Goal: Information Seeking & Learning: Learn about a topic

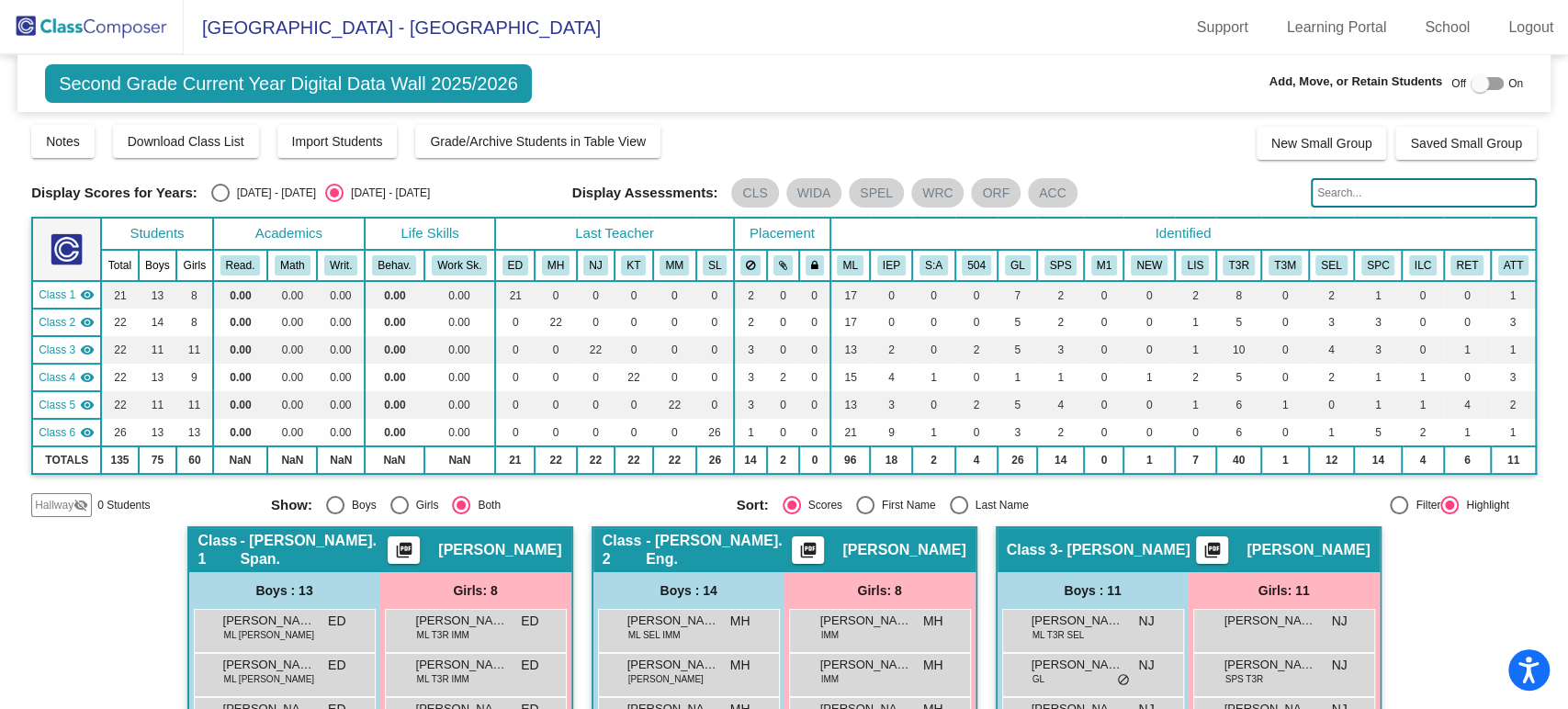
scroll to position [1123, 0]
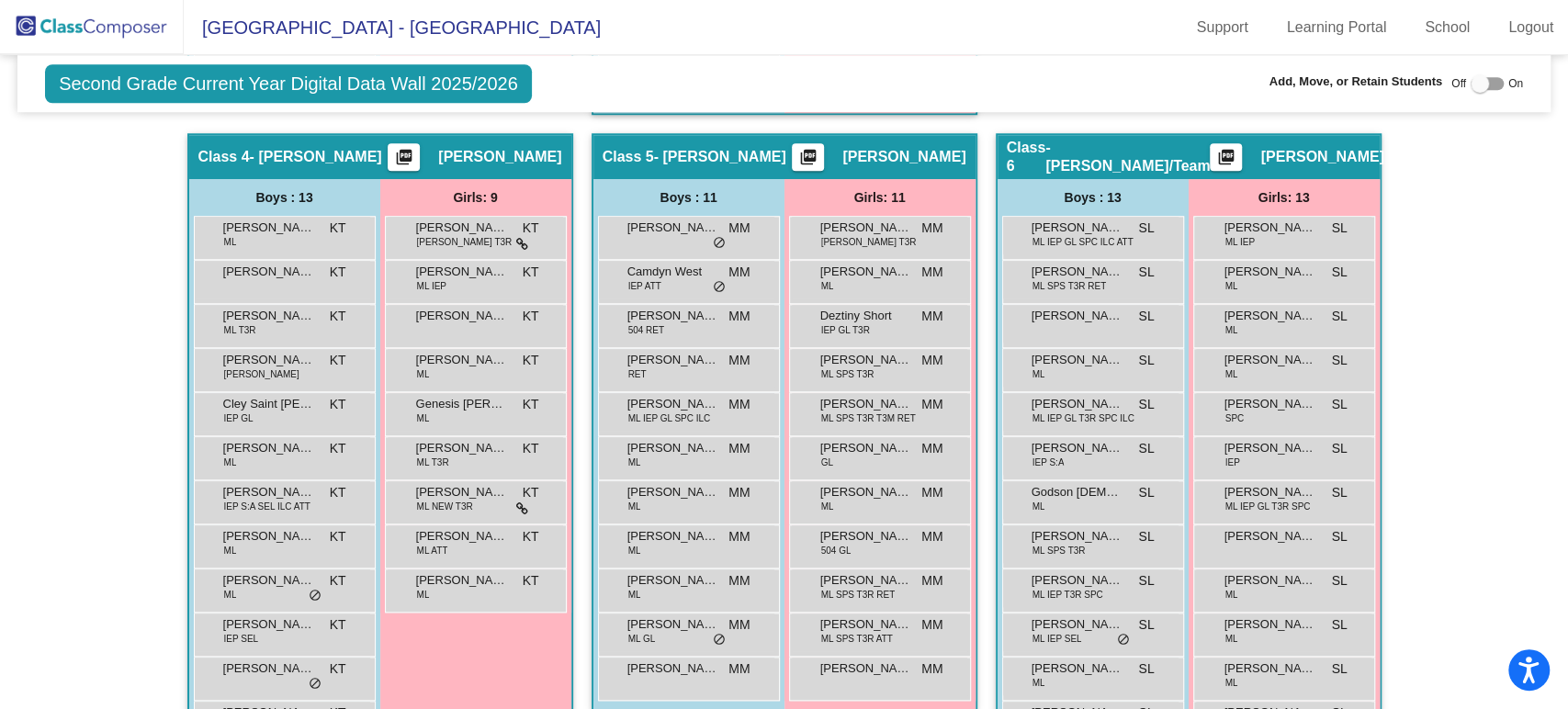
click at [140, 35] on img at bounding box center [92, 27] width 184 height 54
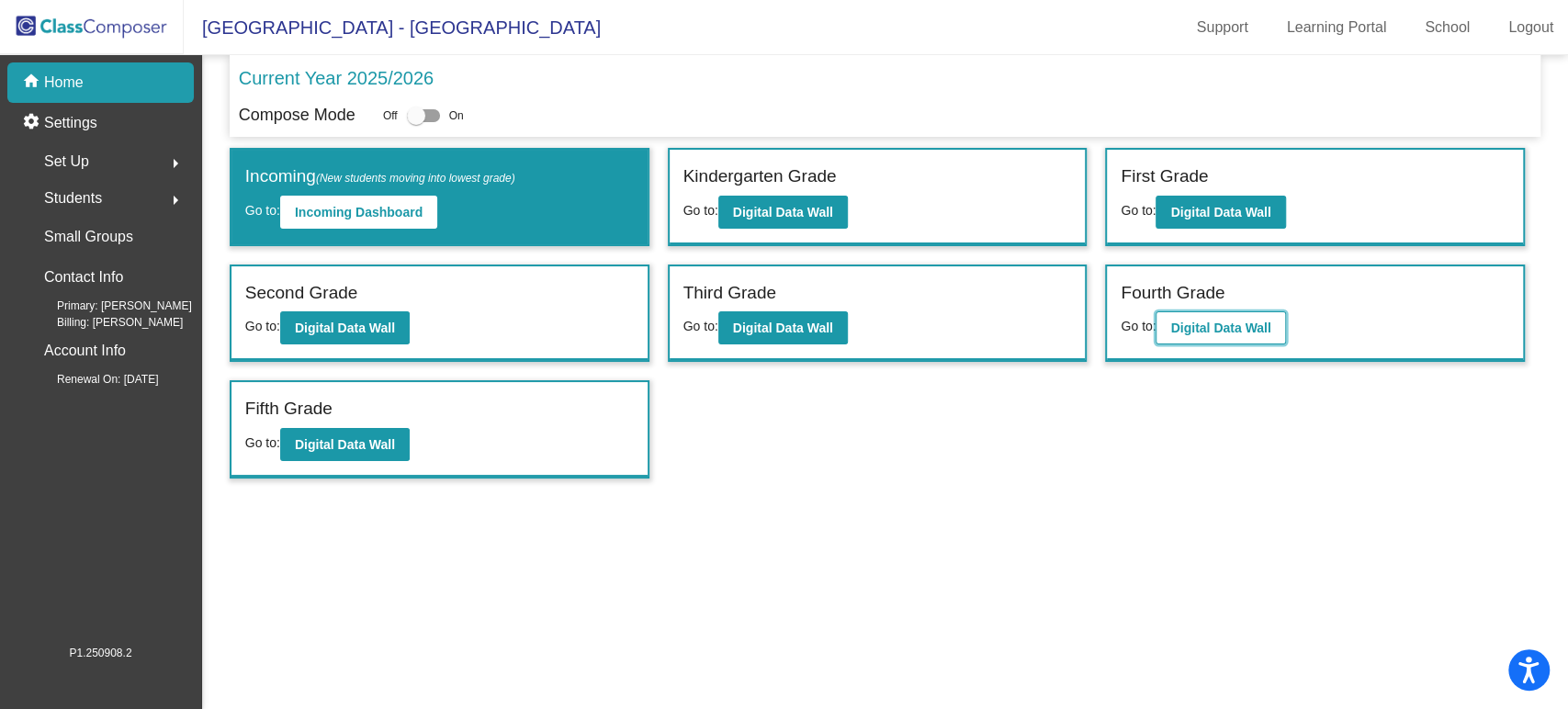
click at [1190, 334] on button "Digital Data Wall" at bounding box center [1220, 327] width 129 height 33
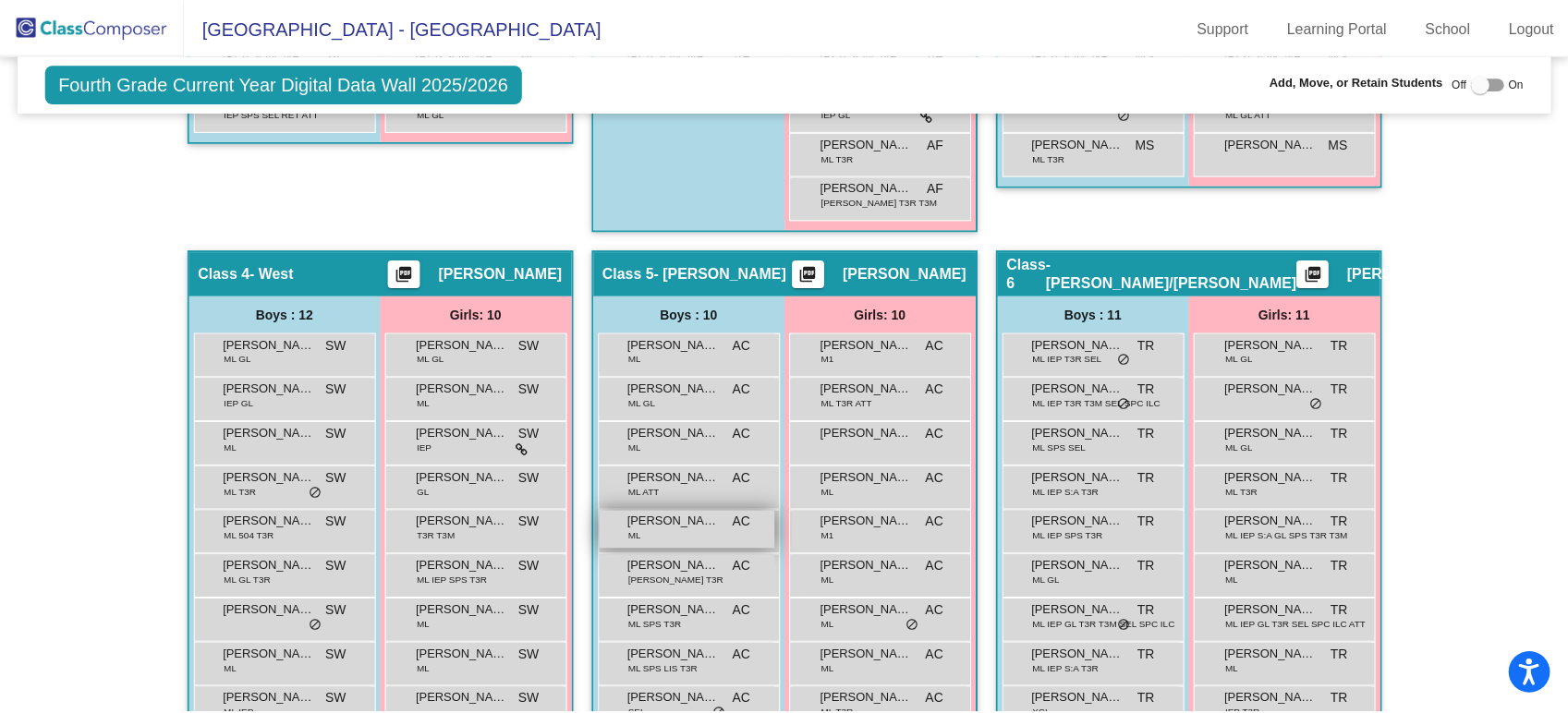
scroll to position [1026, 0]
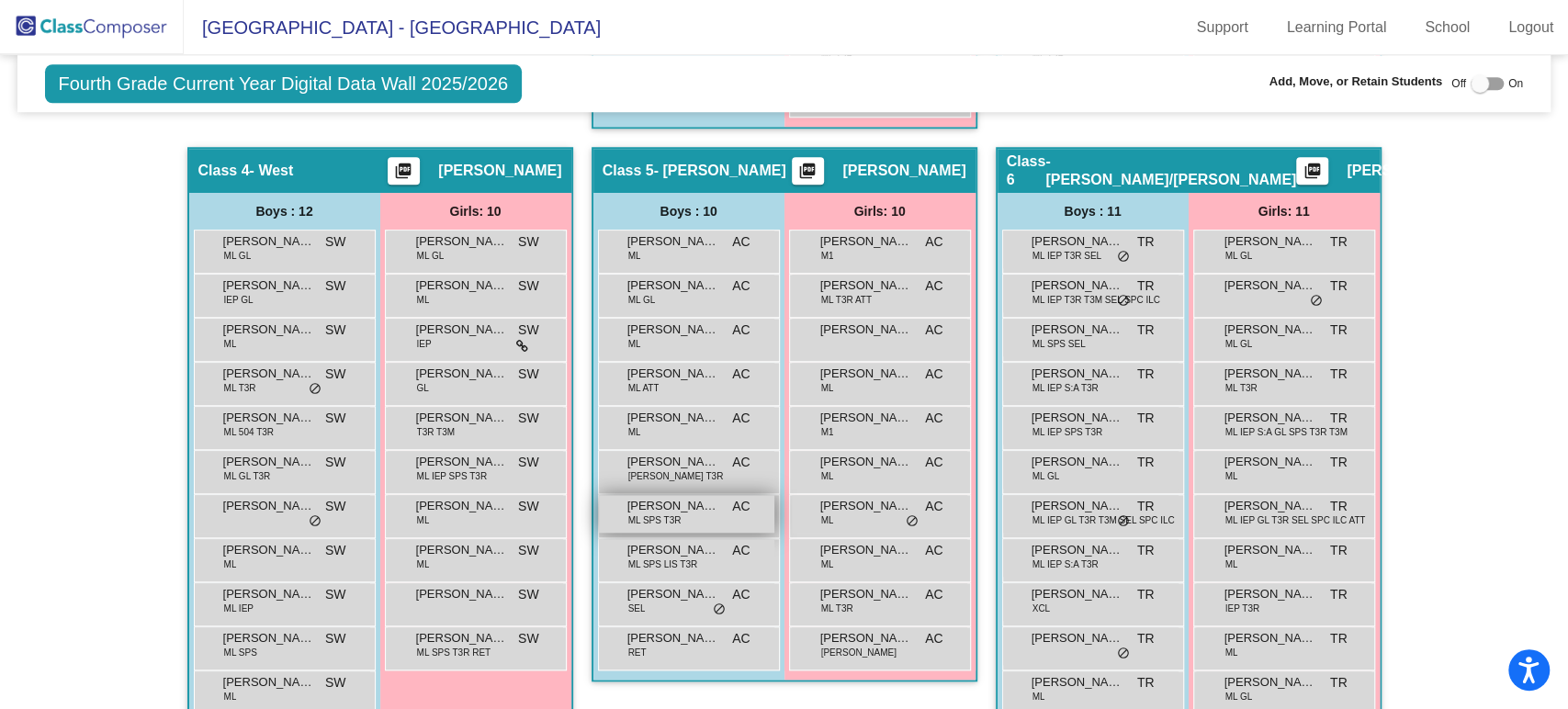
click at [685, 499] on span "[PERSON_NAME]" at bounding box center [673, 506] width 92 height 19
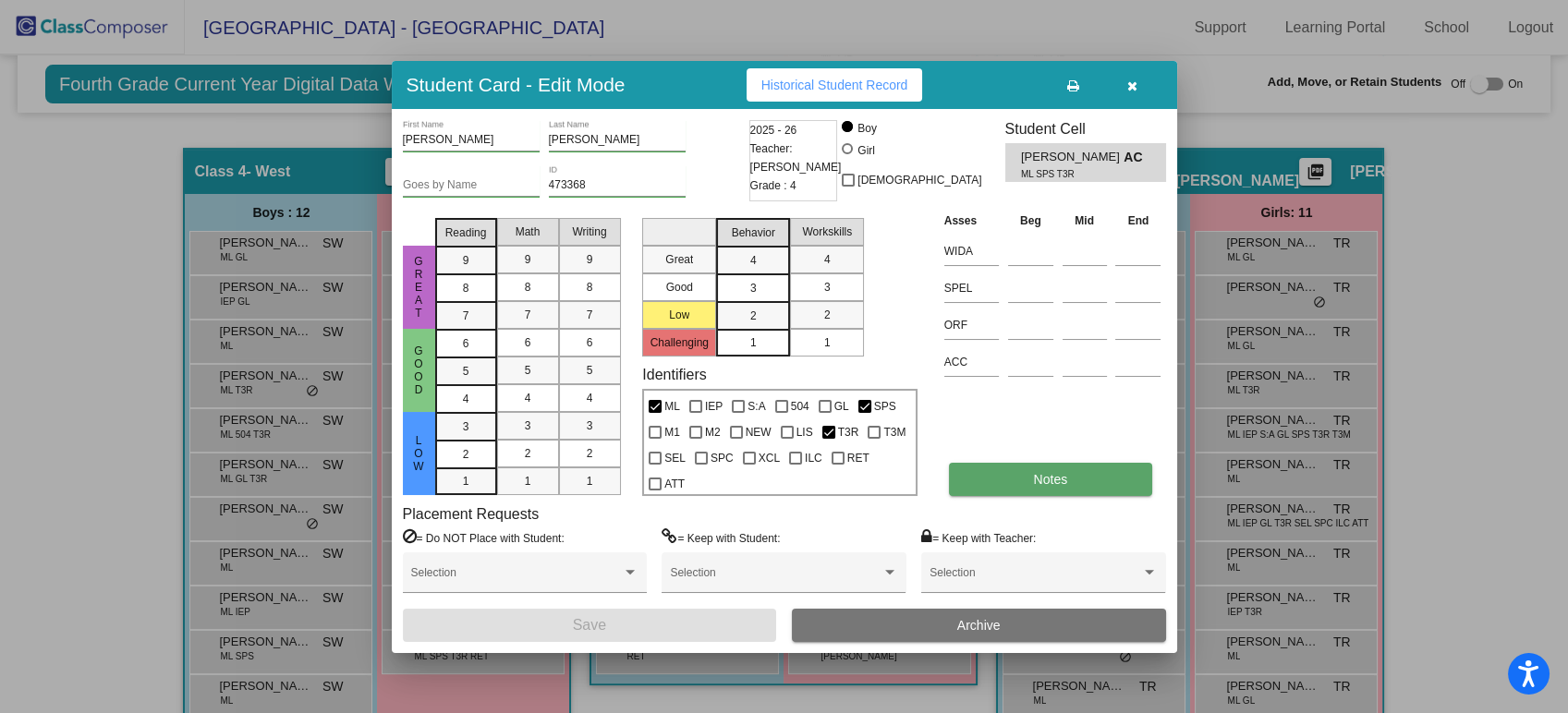
click at [1038, 491] on button "Notes" at bounding box center [1051, 479] width 204 height 33
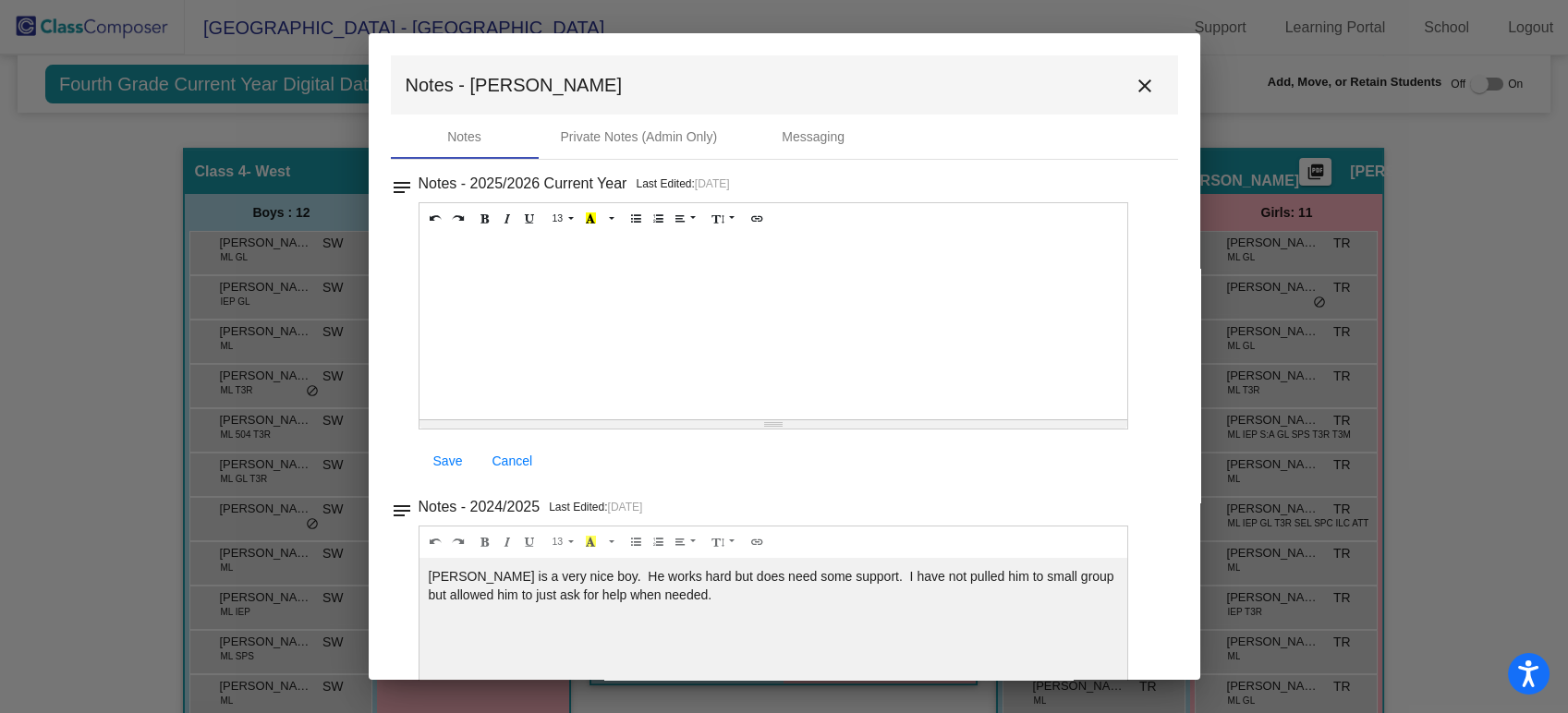
click at [1126, 92] on button "close" at bounding box center [1144, 85] width 37 height 37
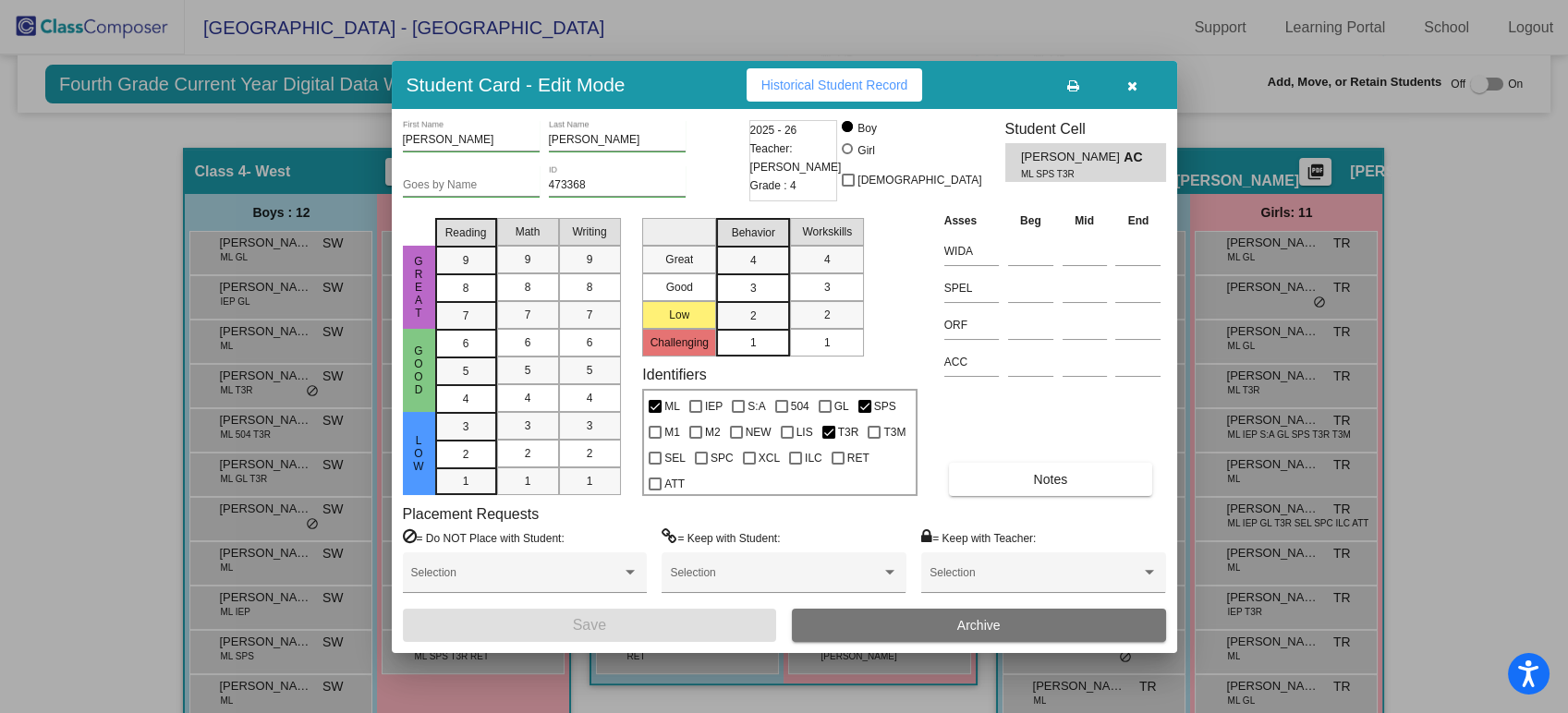
click at [1125, 79] on button "button" at bounding box center [1133, 84] width 59 height 33
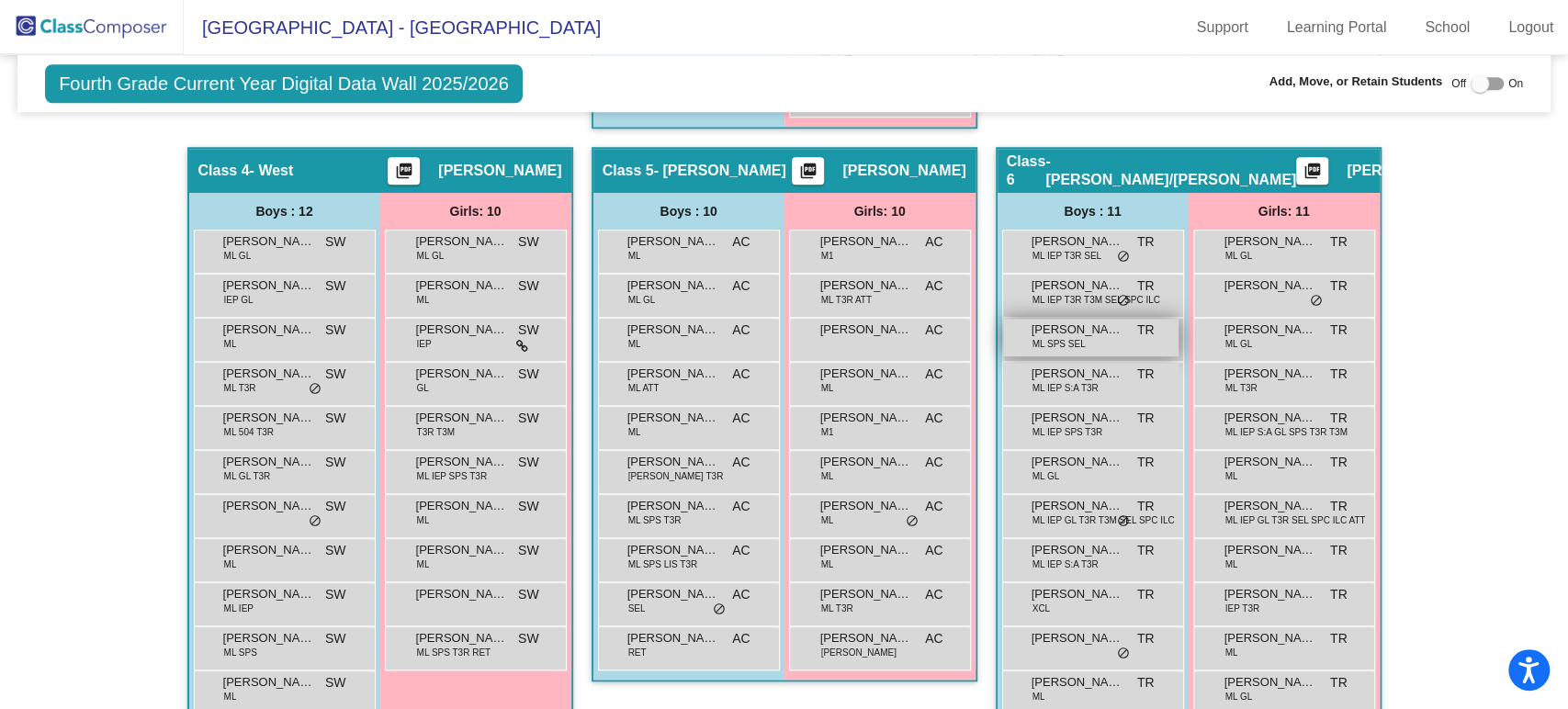
click at [1064, 330] on span "[PERSON_NAME]" at bounding box center [1078, 330] width 92 height 19
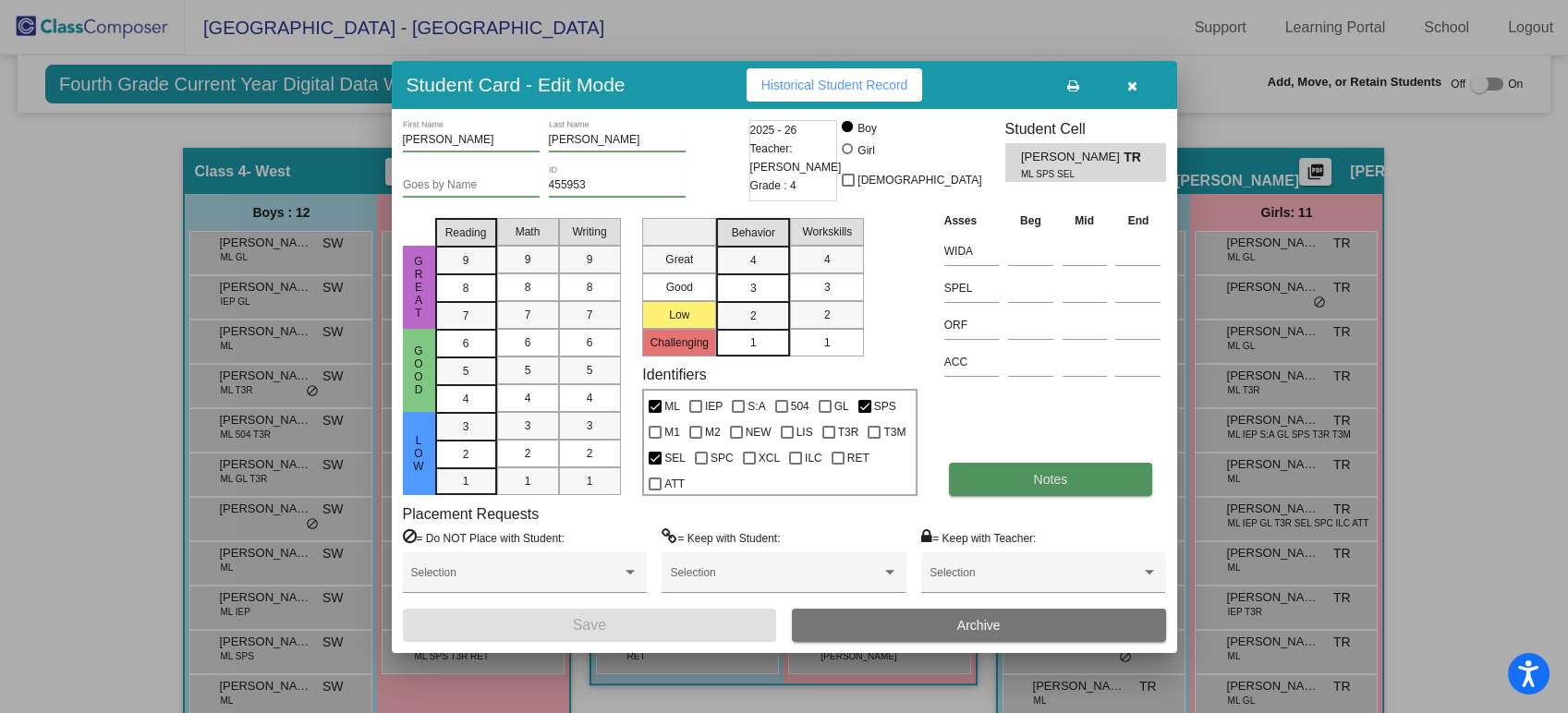
click at [1034, 474] on span "Notes" at bounding box center [1051, 480] width 34 height 15
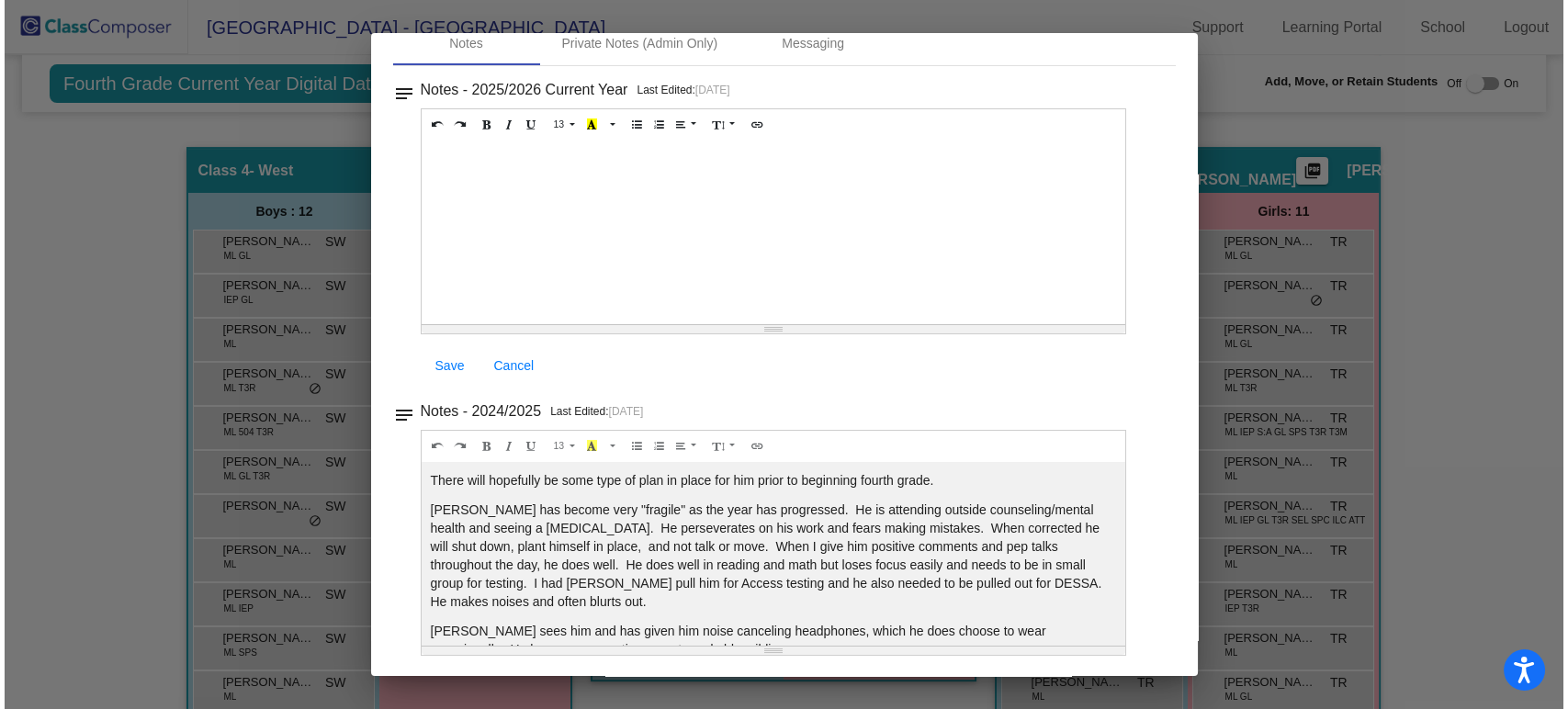
scroll to position [0, 0]
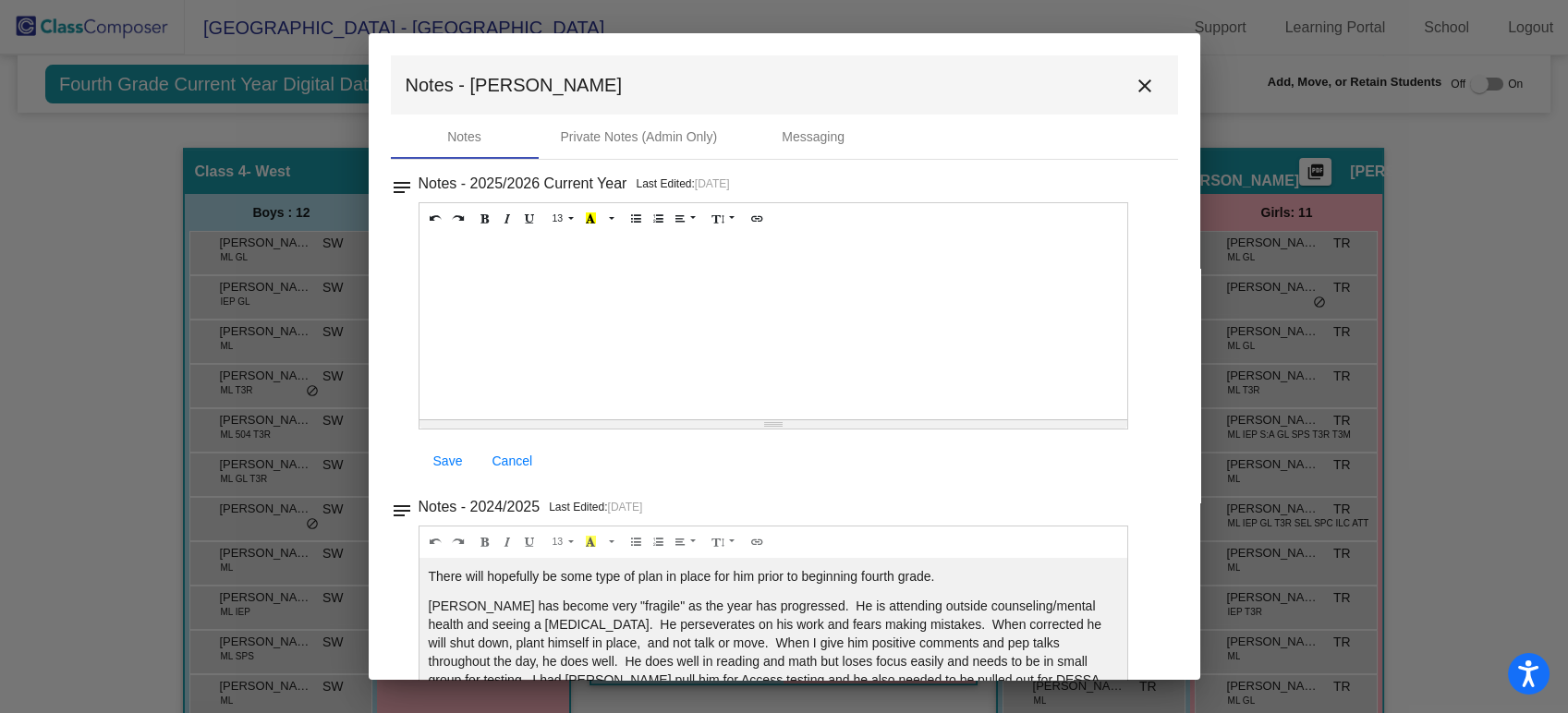
click at [1393, 176] on div at bounding box center [784, 356] width 1568 height 713
click at [1143, 94] on mat-icon "close" at bounding box center [1145, 86] width 23 height 23
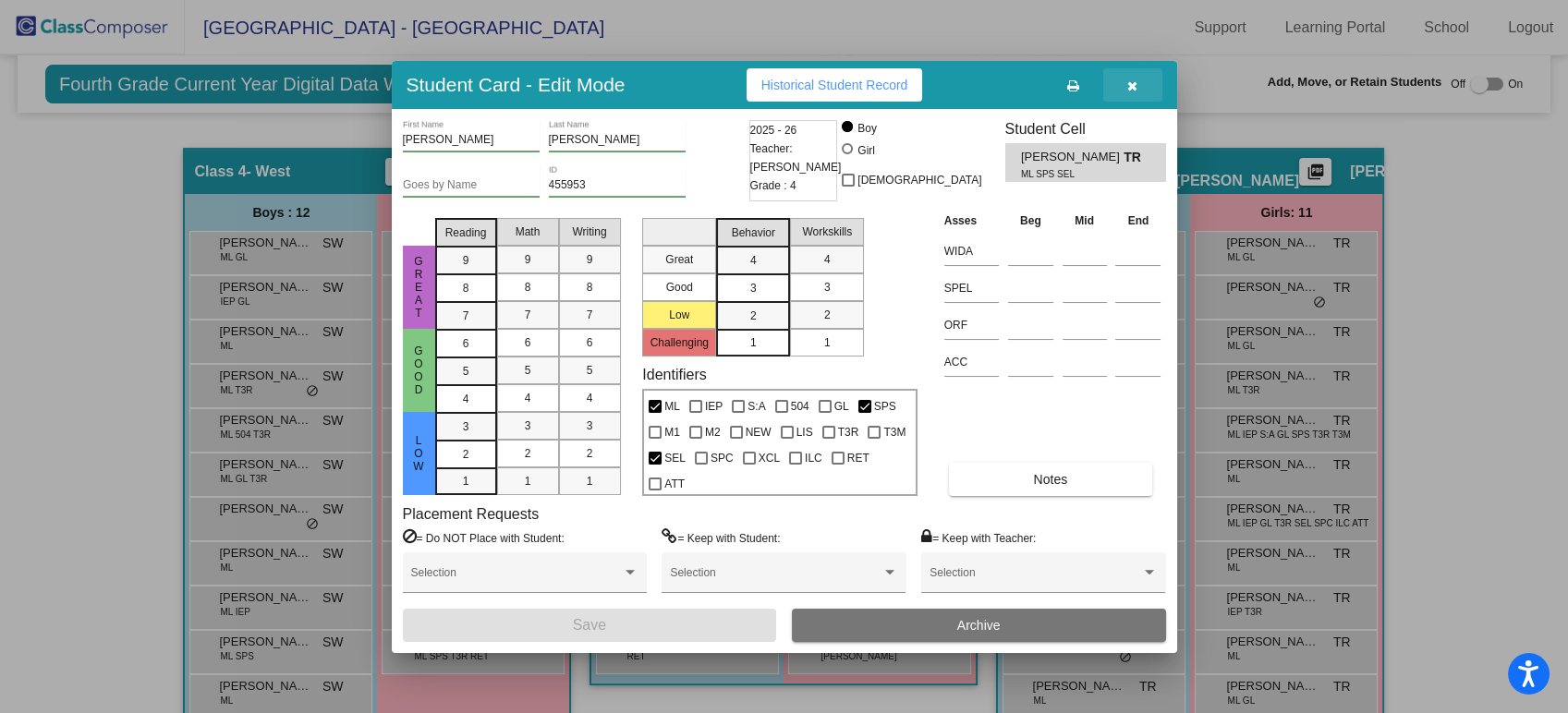
click at [1132, 81] on icon "button" at bounding box center [1132, 86] width 10 height 13
